Goal: Check status: Check status

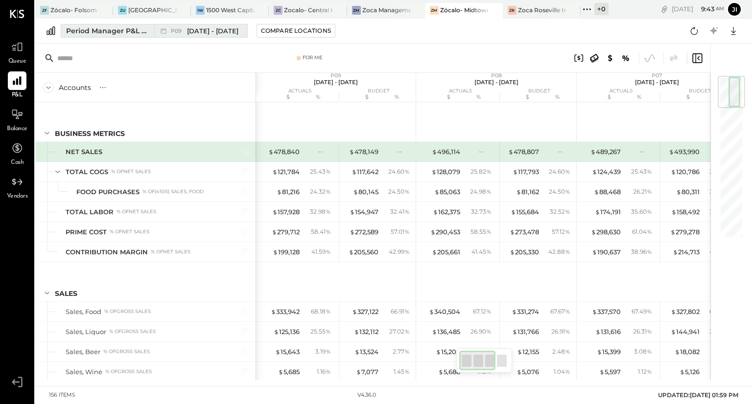
click at [200, 29] on span "[DATE] - [DATE]" at bounding box center [212, 30] width 51 height 9
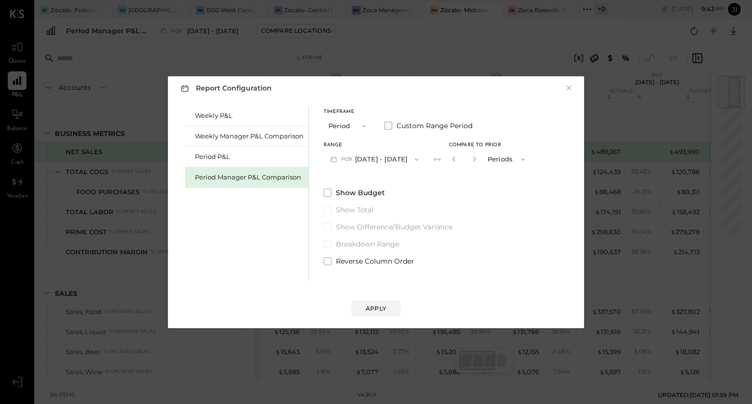
click at [389, 125] on span at bounding box center [388, 126] width 8 height 8
click at [375, 159] on button "[DATE]" at bounding box center [353, 159] width 58 height 18
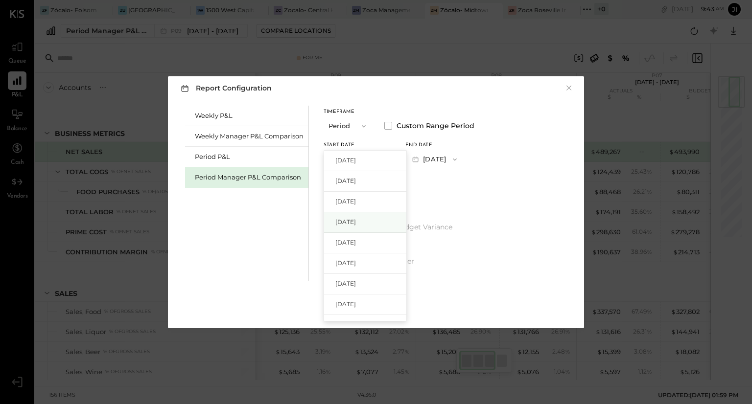
click at [356, 222] on span "[DATE]" at bounding box center [345, 222] width 21 height 8
click at [457, 157] on button "[DATE]" at bounding box center [434, 159] width 58 height 18
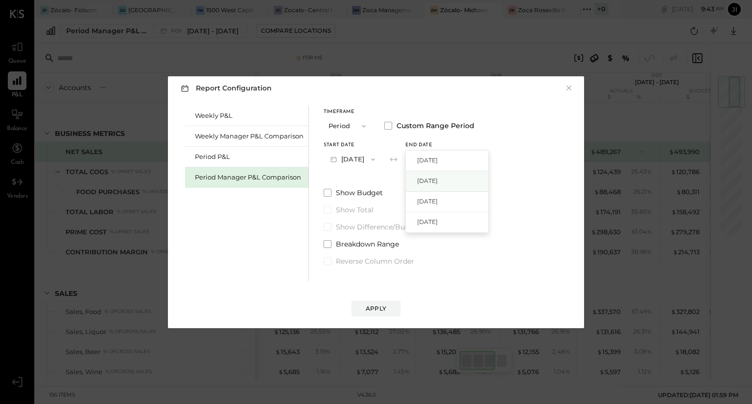
click at [438, 182] on span "[DATE]" at bounding box center [427, 181] width 21 height 8
click at [329, 194] on span at bounding box center [328, 193] width 8 height 8
click at [375, 308] on div "Apply" at bounding box center [376, 309] width 21 height 8
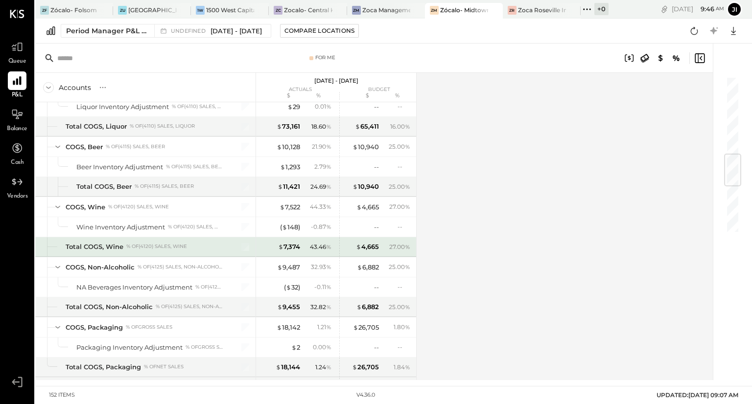
scroll to position [664, 0]
